Goal: Task Accomplishment & Management: Manage account settings

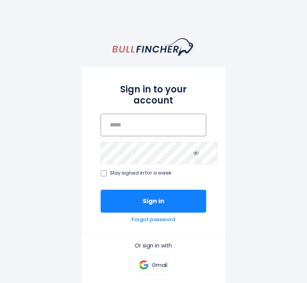
click at [174, 124] on input "email" at bounding box center [154, 125] width 106 height 23
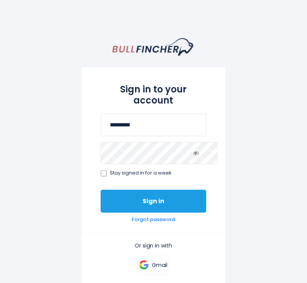
click at [166, 193] on button "Sign in" at bounding box center [154, 201] width 106 height 23
click at [126, 190] on button "Sign in" at bounding box center [154, 201] width 106 height 23
click at [132, 190] on button "Sign in" at bounding box center [154, 201] width 106 height 23
click at [139, 197] on button "Sign in" at bounding box center [154, 201] width 106 height 23
click at [111, 190] on button "Sign in" at bounding box center [154, 201] width 106 height 23
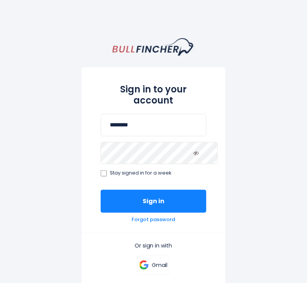
click at [110, 170] on span "Stay signed in for a week" at bounding box center [141, 173] width 62 height 6
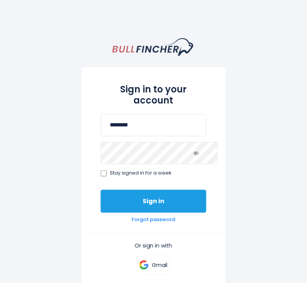
click at [163, 190] on button "Sign in" at bounding box center [154, 201] width 106 height 23
type input "*******"
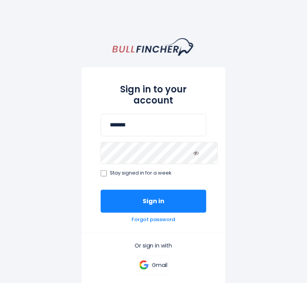
click at [199, 150] on icon at bounding box center [195, 152] width 5 height 5
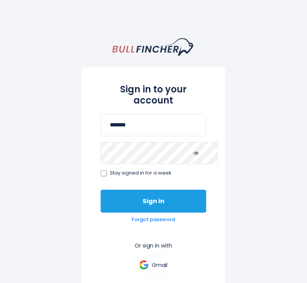
click at [204, 190] on button "Sign in" at bounding box center [154, 201] width 106 height 23
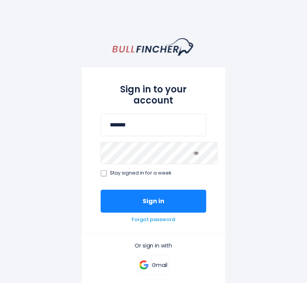
click at [158, 216] on link "Forgot password" at bounding box center [153, 219] width 43 height 6
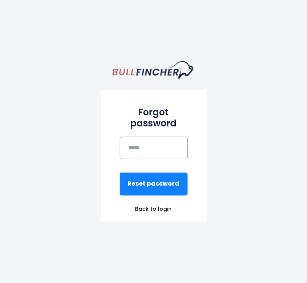
click at [180, 139] on input "email" at bounding box center [154, 148] width 68 height 23
type input "*********"
click at [120, 172] on button "Reset password" at bounding box center [154, 183] width 68 height 23
click at [144, 188] on div "Forgot password ********* Reset password" at bounding box center [154, 147] width 106 height 115
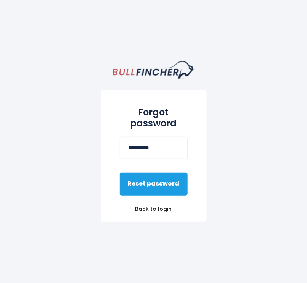
click at [129, 180] on button "Reset password" at bounding box center [154, 183] width 68 height 23
click at [120, 173] on button "Reset password" at bounding box center [154, 183] width 68 height 23
click at [120, 179] on button "Reset password" at bounding box center [154, 183] width 68 height 23
click at [120, 177] on button "Reset password" at bounding box center [154, 183] width 68 height 23
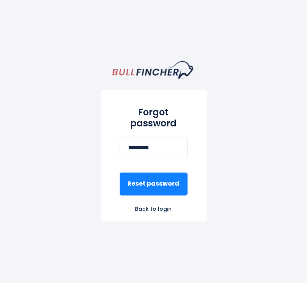
click at [157, 205] on link "Back to login" at bounding box center [154, 208] width 106 height 7
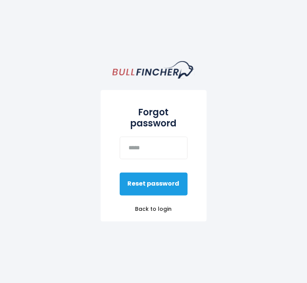
click at [153, 172] on button "Reset password" at bounding box center [154, 183] width 68 height 23
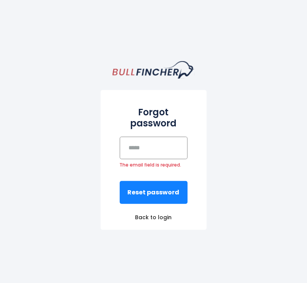
click at [141, 138] on input "email" at bounding box center [154, 148] width 68 height 23
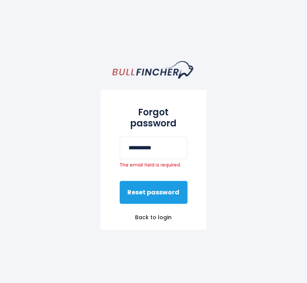
click at [171, 188] on button "Reset password" at bounding box center [154, 192] width 68 height 23
click at [120, 181] on button "Reset password" at bounding box center [154, 192] width 68 height 23
type input "*********"
click at [120, 181] on button "Reset password" at bounding box center [154, 192] width 68 height 23
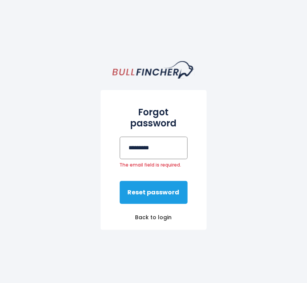
click at [120, 181] on button "Reset password" at bounding box center [154, 192] width 68 height 23
click at [188, 186] on button "Reset password" at bounding box center [154, 192] width 68 height 23
click at [183, 188] on button "Reset password" at bounding box center [154, 192] width 68 height 23
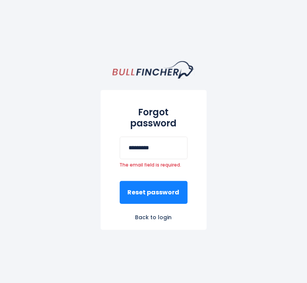
click at [162, 214] on link "Back to login" at bounding box center [154, 217] width 106 height 7
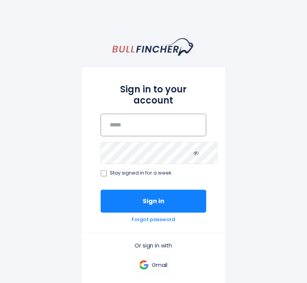
click at [139, 114] on input "email" at bounding box center [154, 125] width 106 height 23
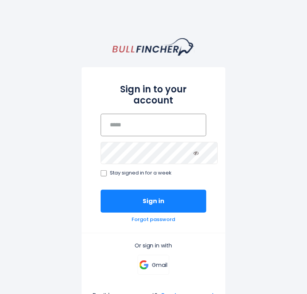
click at [123, 114] on input "email" at bounding box center [154, 125] width 106 height 23
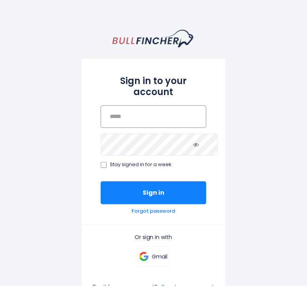
click at [127, 116] on input "email" at bounding box center [154, 125] width 106 height 23
click at [101, 190] on button "Sign in" at bounding box center [154, 201] width 106 height 23
type input "*"
click at [101, 190] on button "Sign in" at bounding box center [154, 201] width 106 height 23
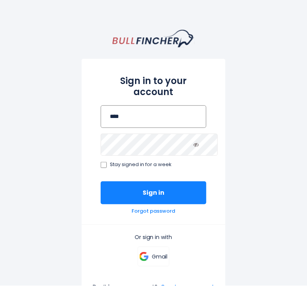
type input "***"
